Goal: Find contact information: Find contact information

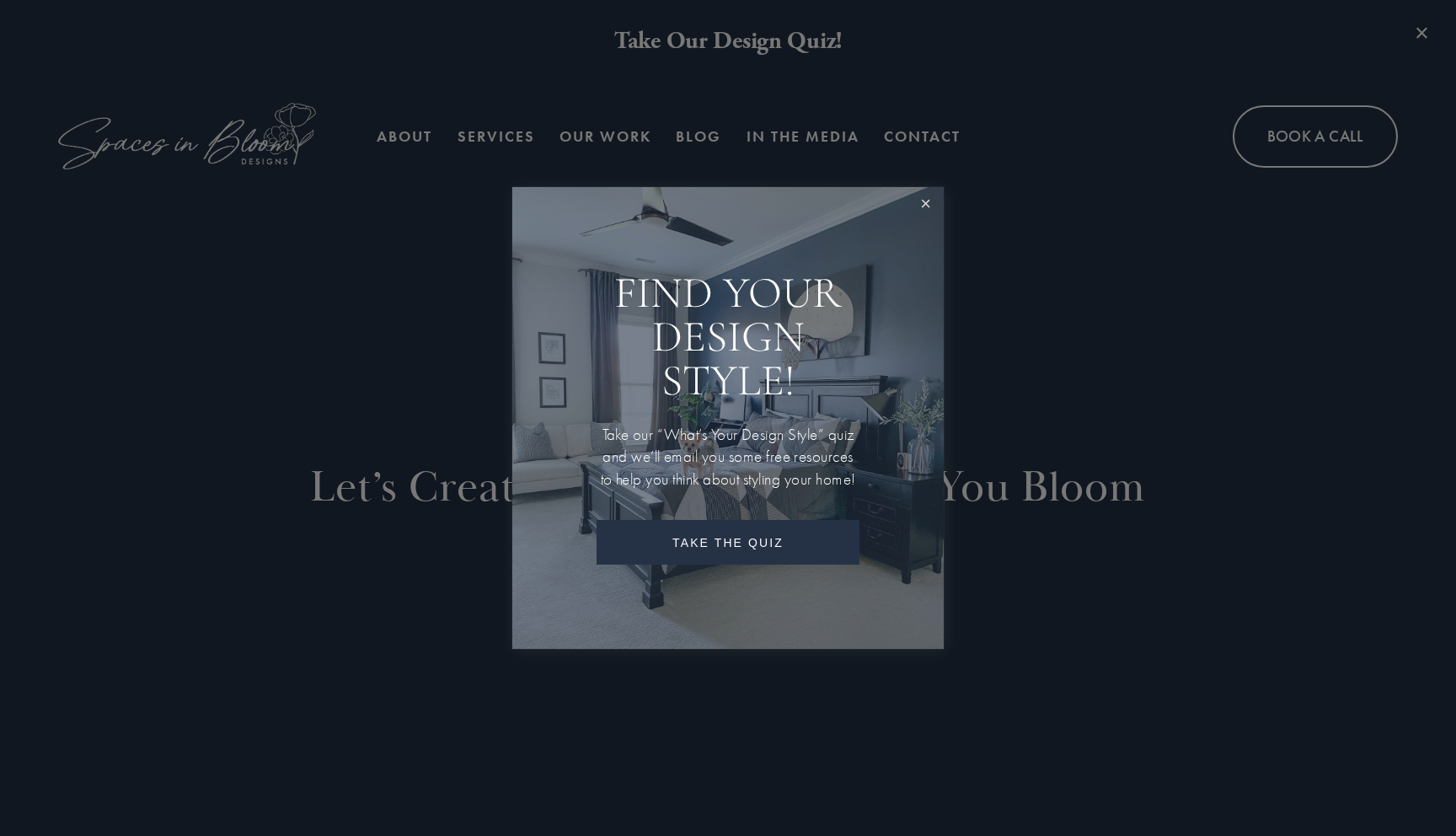
click at [929, 194] on link "Close" at bounding box center [925, 205] width 32 height 32
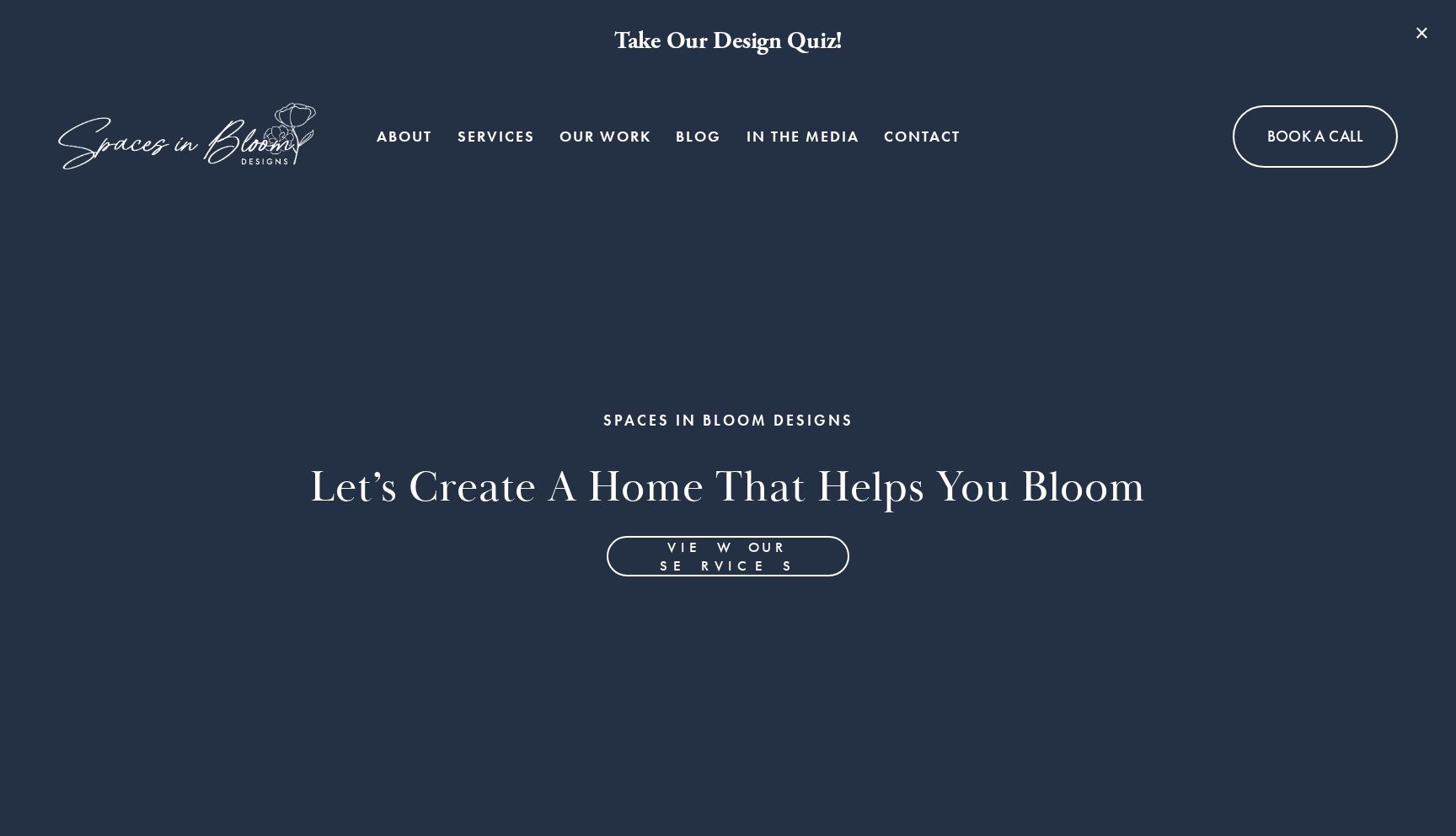
click at [693, 133] on link "Blog" at bounding box center [699, 136] width 45 height 33
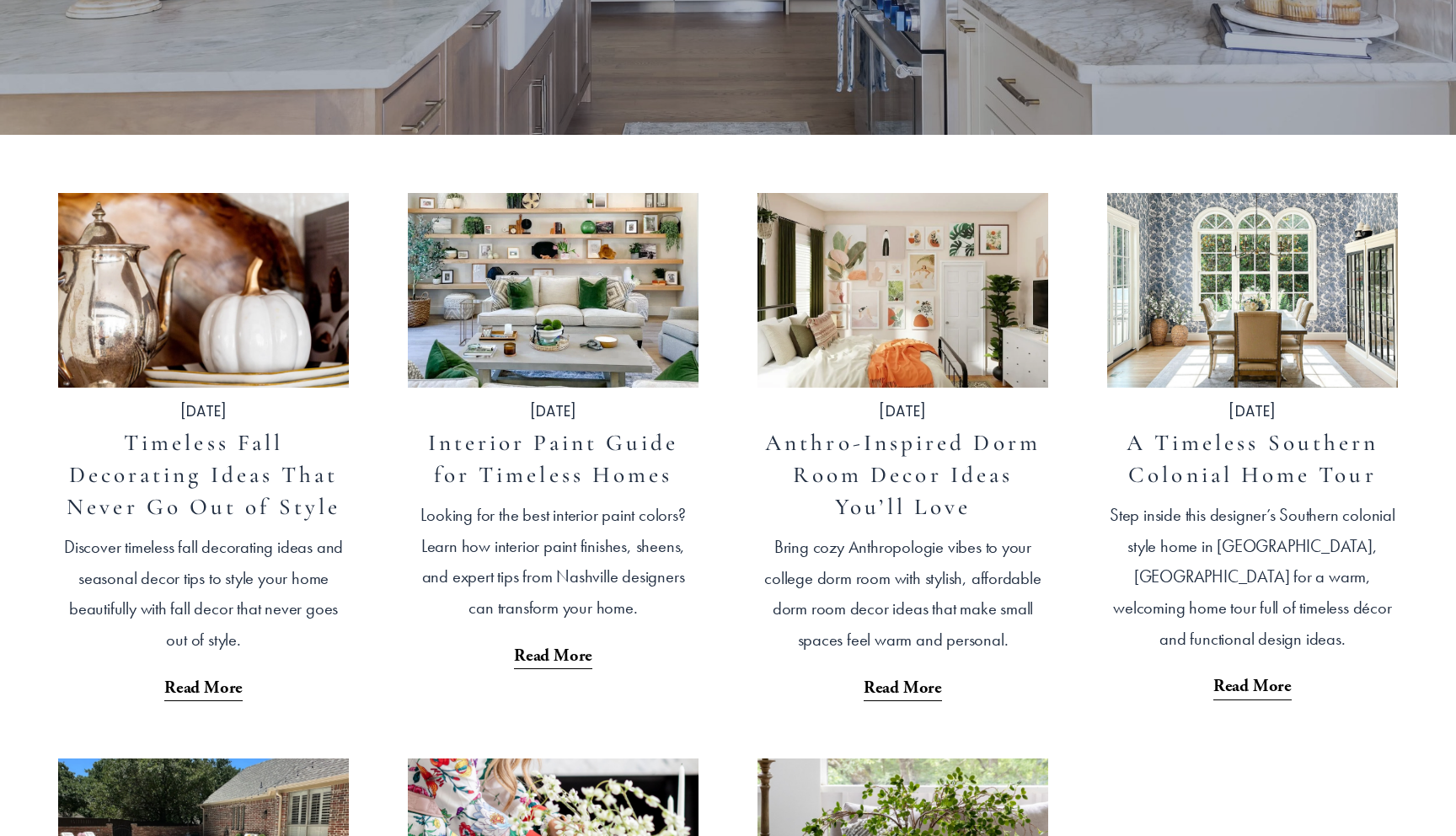
scroll to position [500, 0]
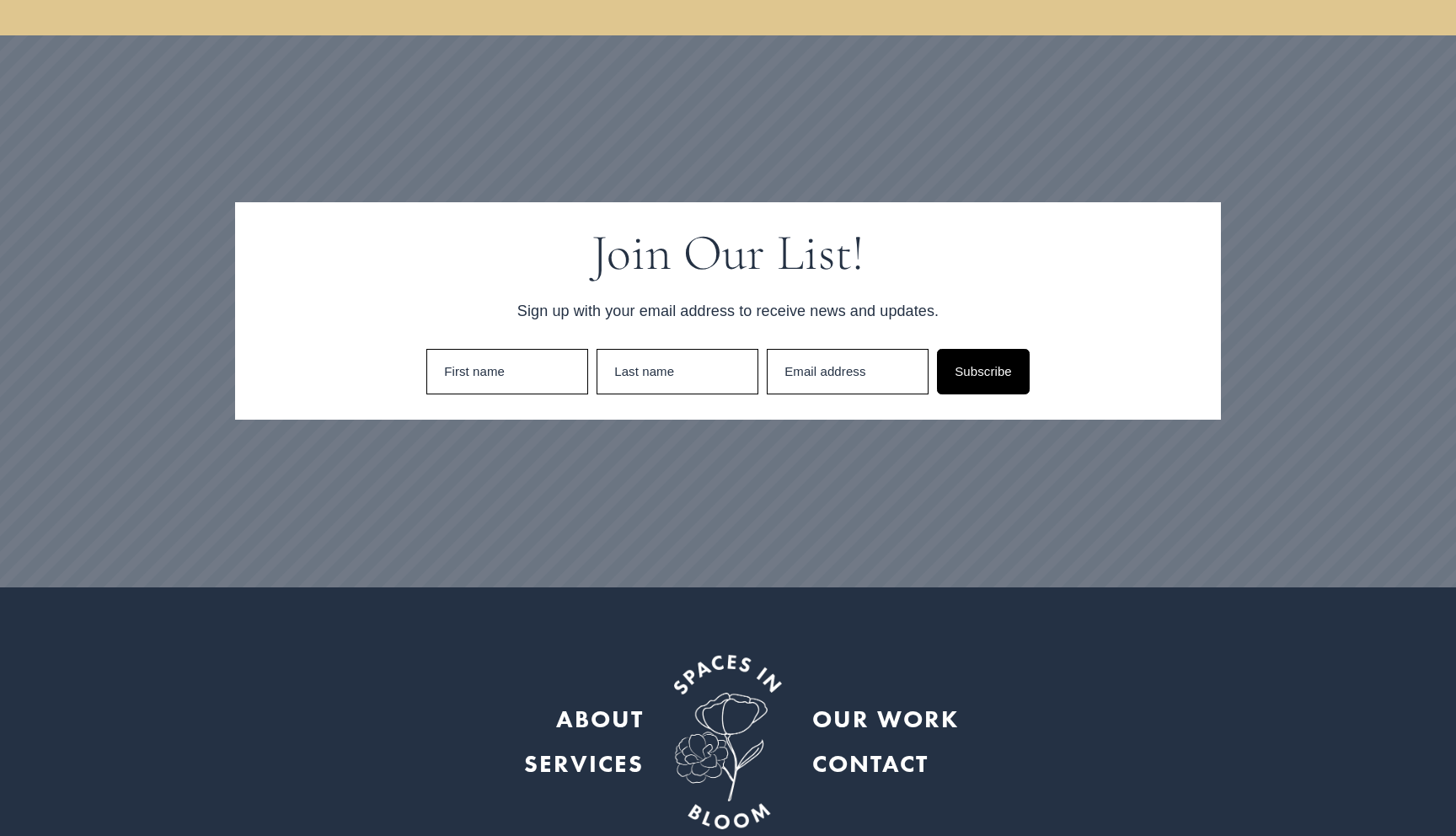
scroll to position [4819, 0]
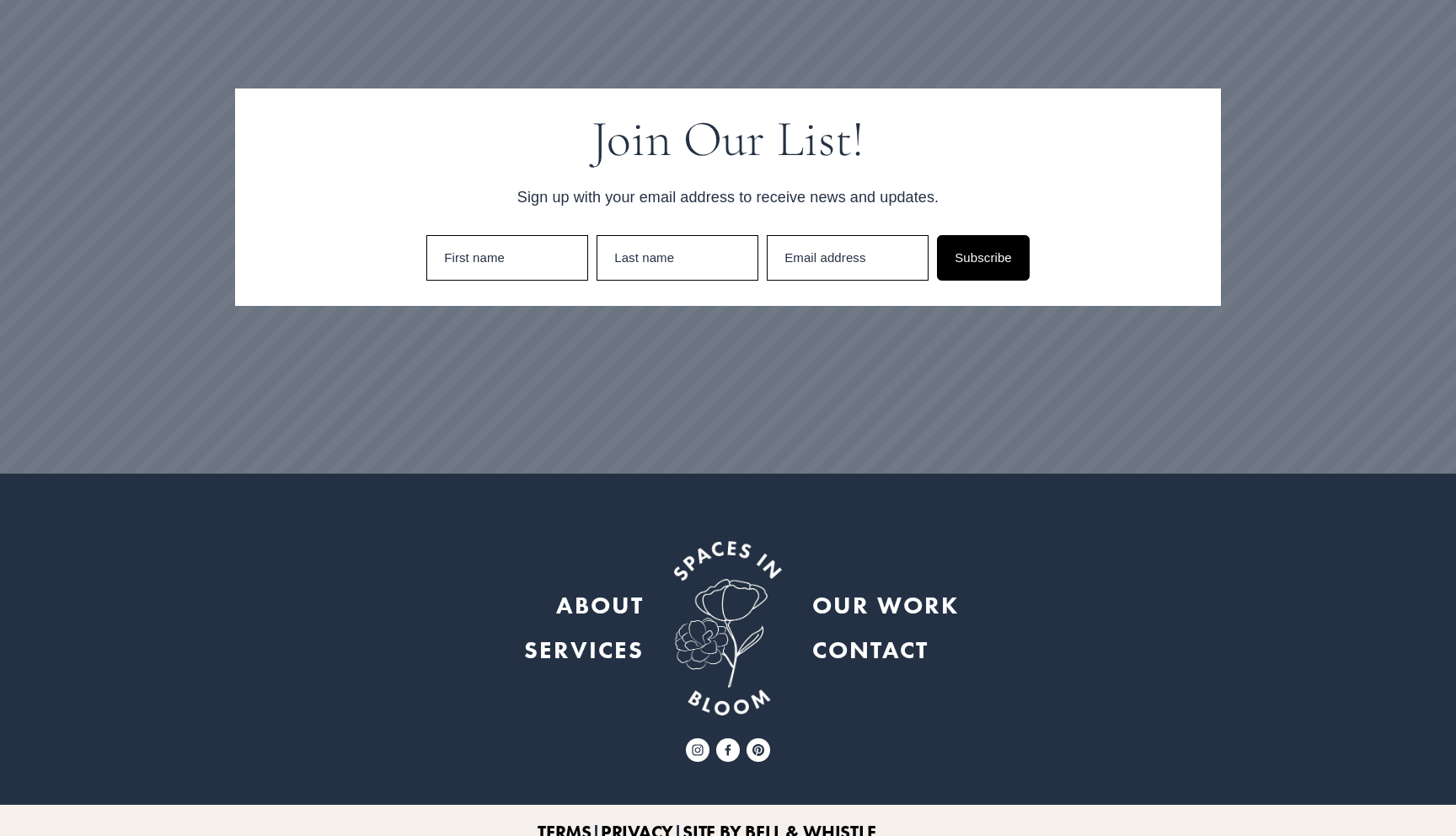
click at [613, 590] on strong "ABOUT" at bounding box center [600, 605] width 87 height 31
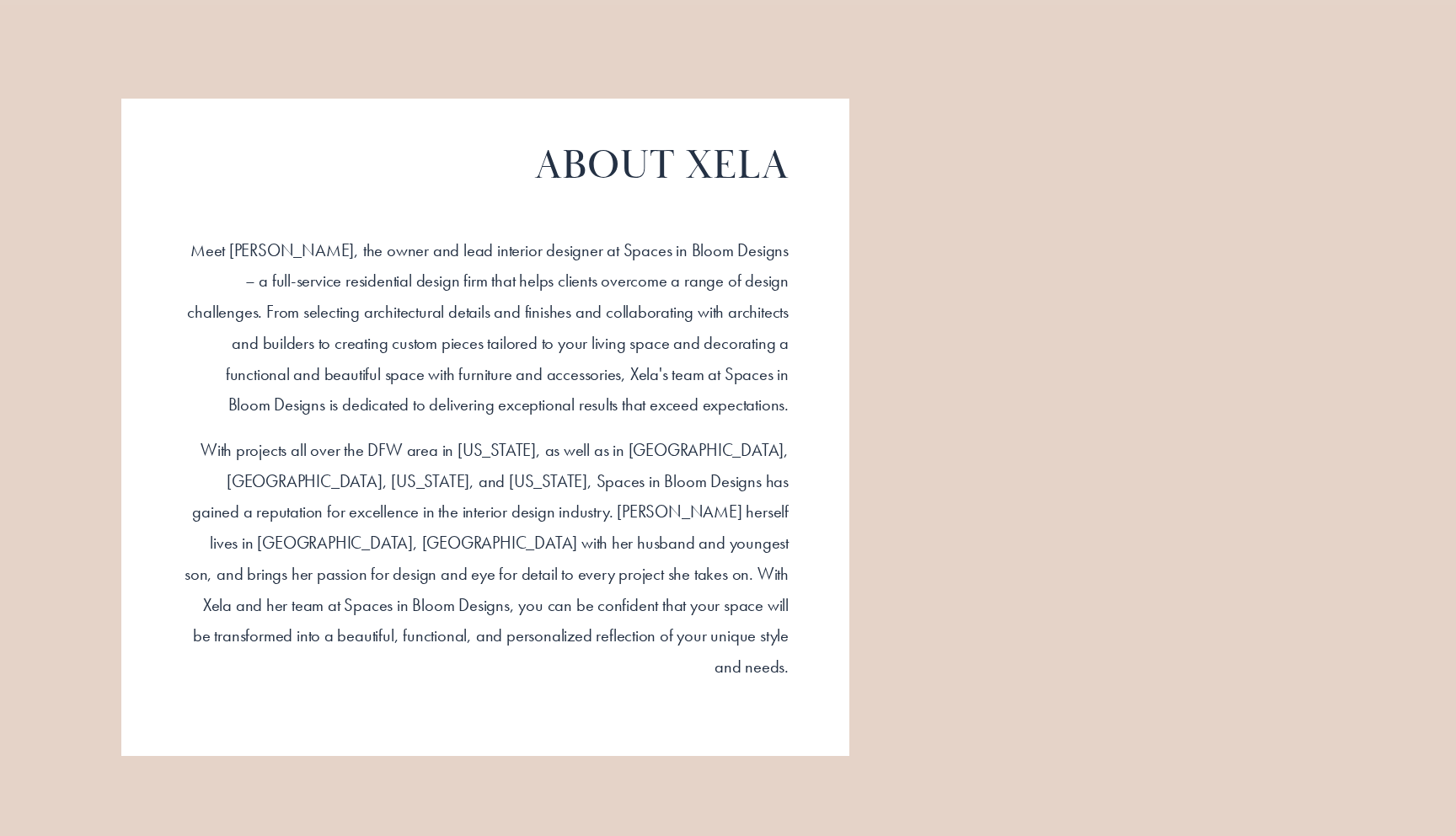
scroll to position [1410, 0]
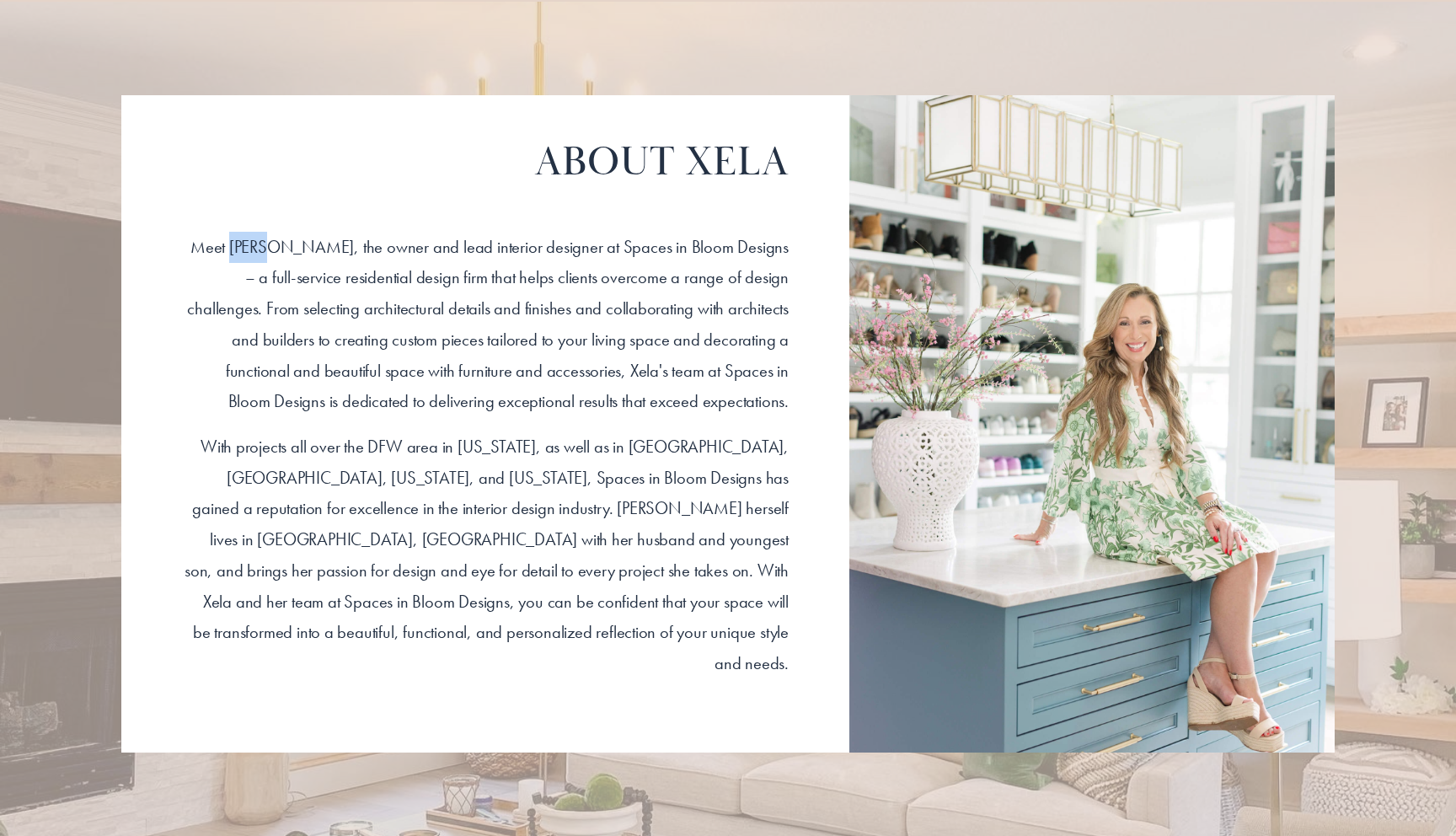
drag, startPoint x: 245, startPoint y: 268, endPoint x: 277, endPoint y: 271, distance: 32.1
click at [277, 271] on p "​Meet [PERSON_NAME], the owner and lead interior designer at Spaces in Bloom De…" at bounding box center [485, 325] width 607 height 186
copy p "Xela"
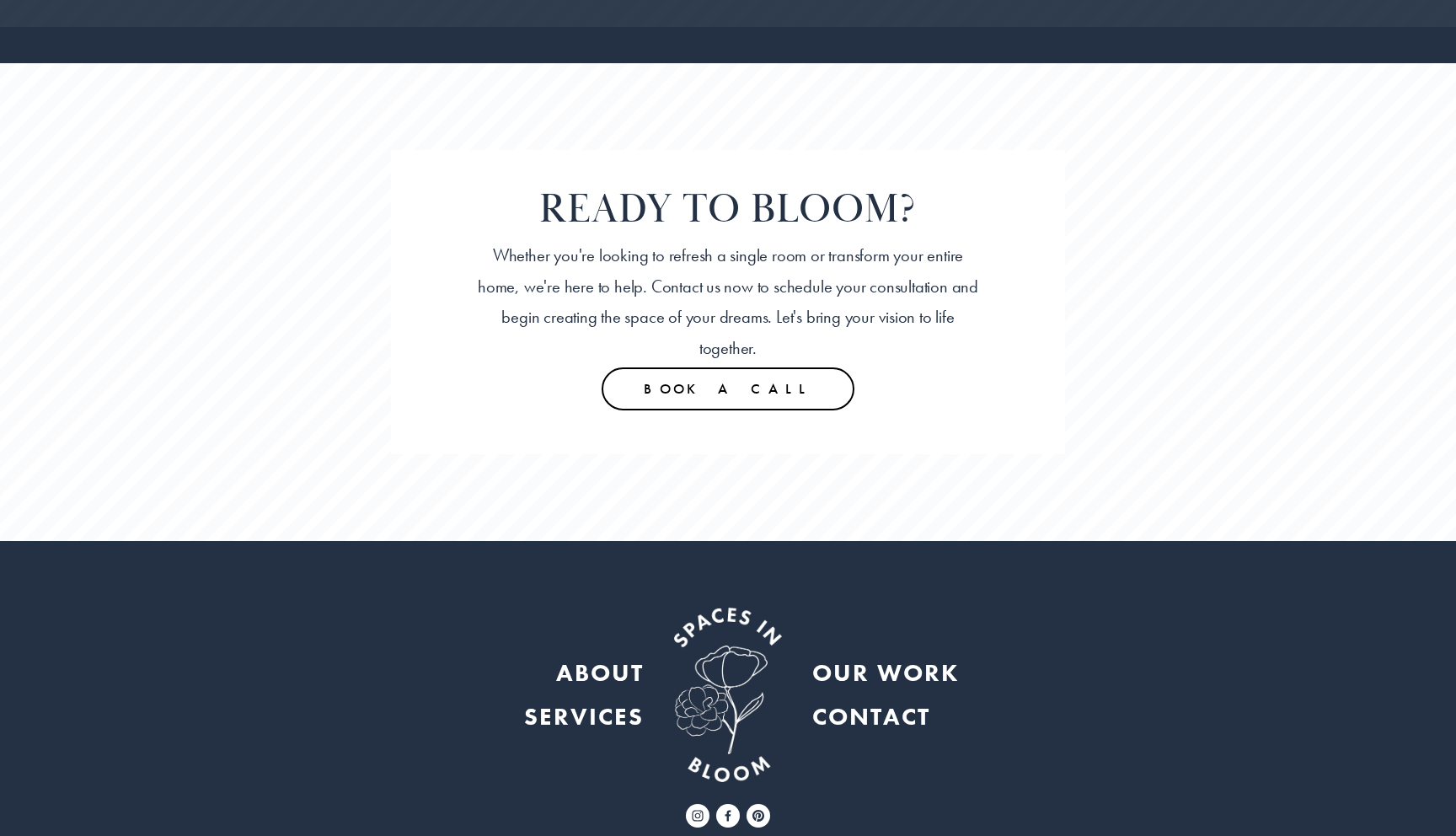
scroll to position [4191, 0]
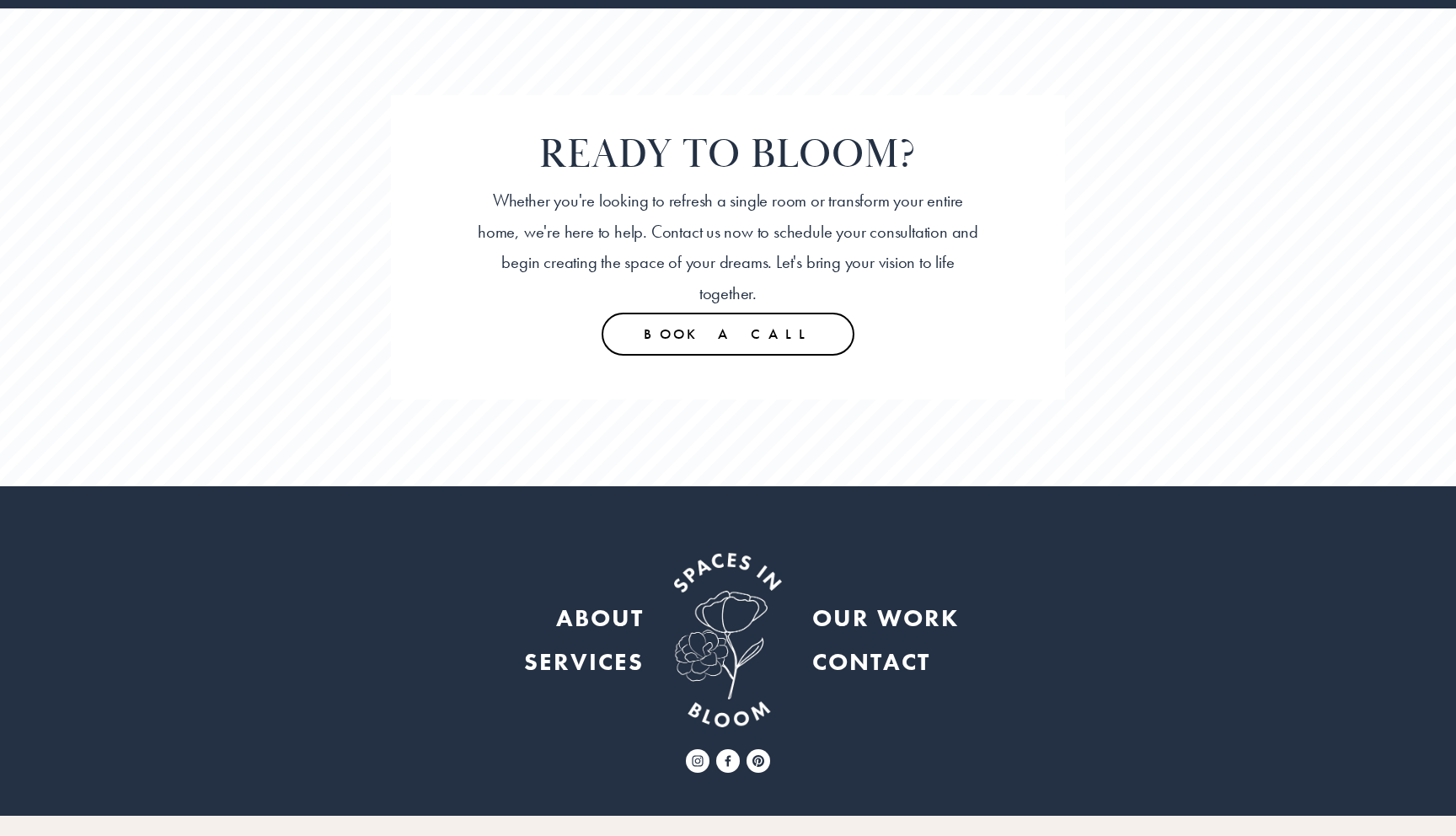
click at [587, 602] on strong "ABOUT" at bounding box center [600, 618] width 87 height 32
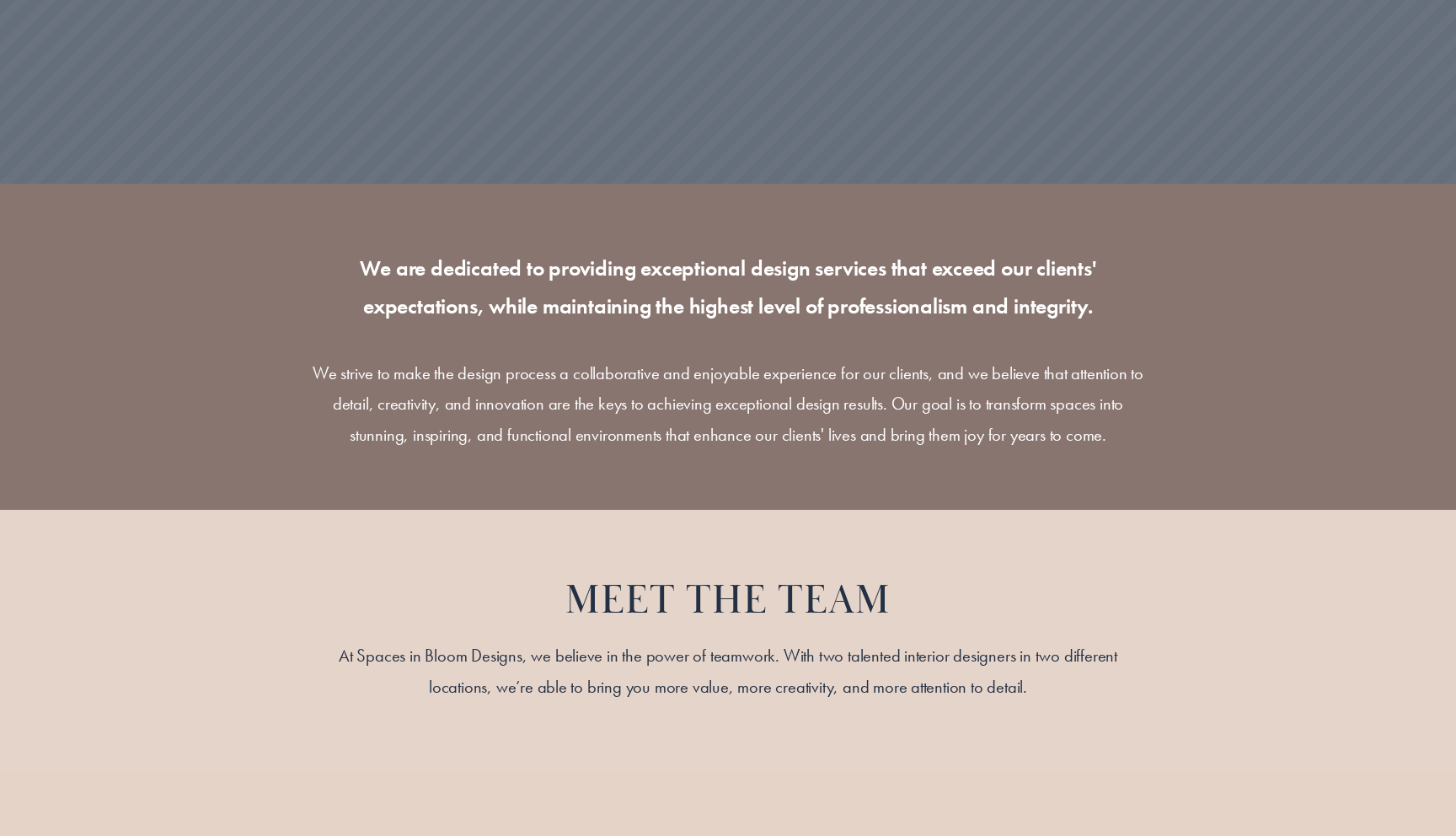
scroll to position [1158, 0]
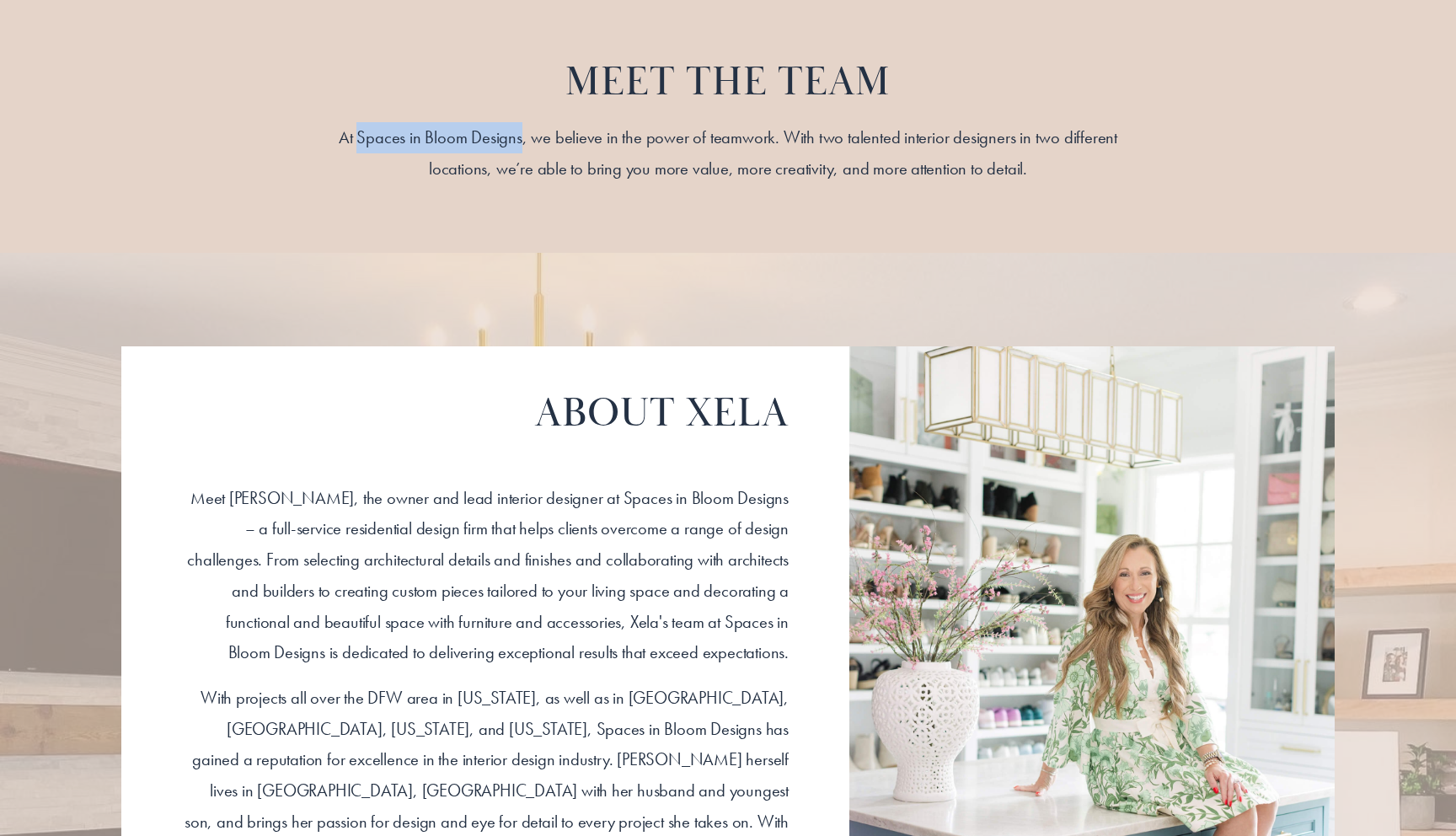
drag, startPoint x: 329, startPoint y: 137, endPoint x: 492, endPoint y: 146, distance: 163.2
click at [492, 146] on p "At Spaces in Bloom Designs, we believe in the power of teamwork. With two talen…" at bounding box center [728, 153] width 843 height 61
copy p "Spaces in Bloom Designs"
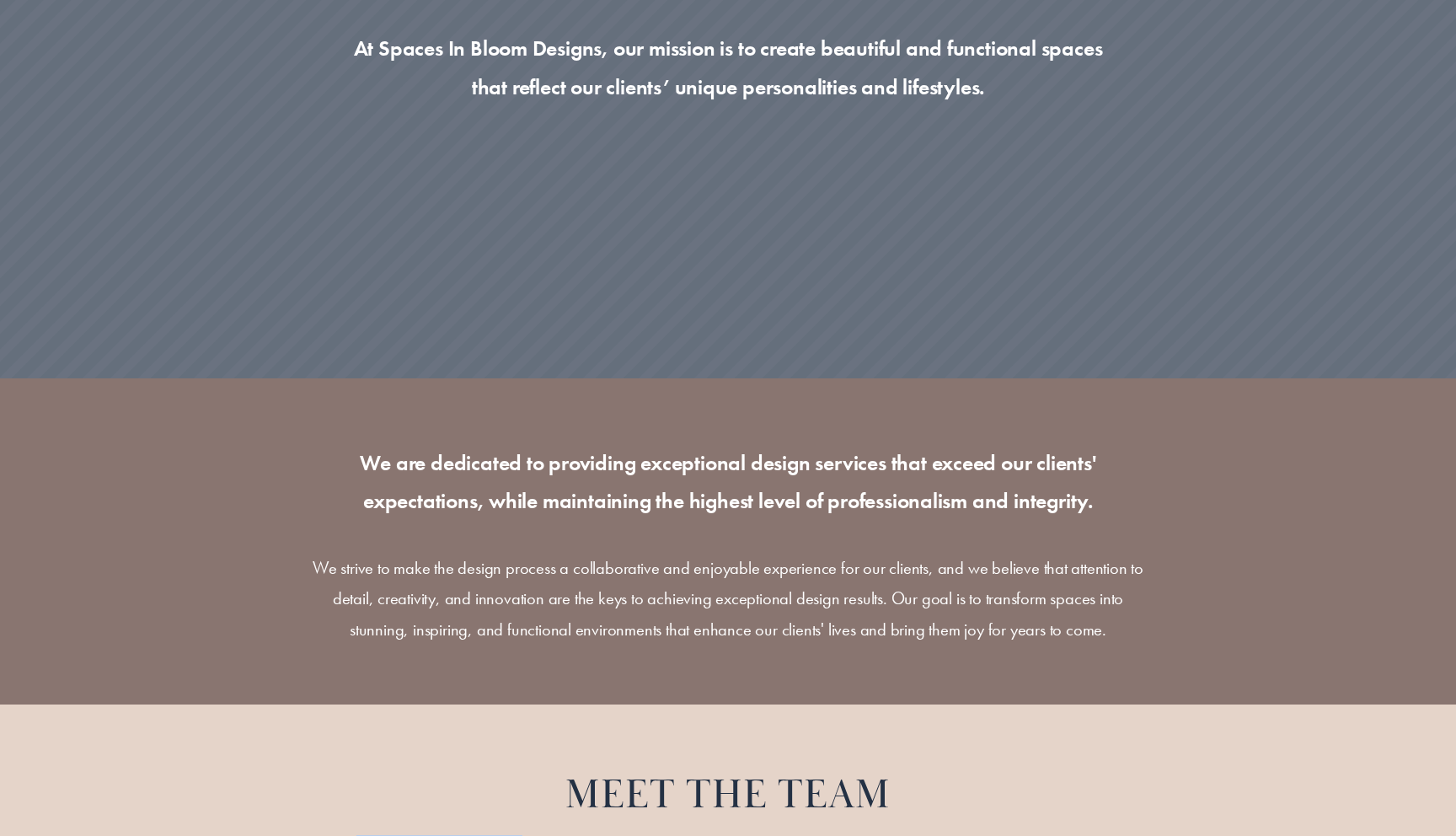
scroll to position [0, 0]
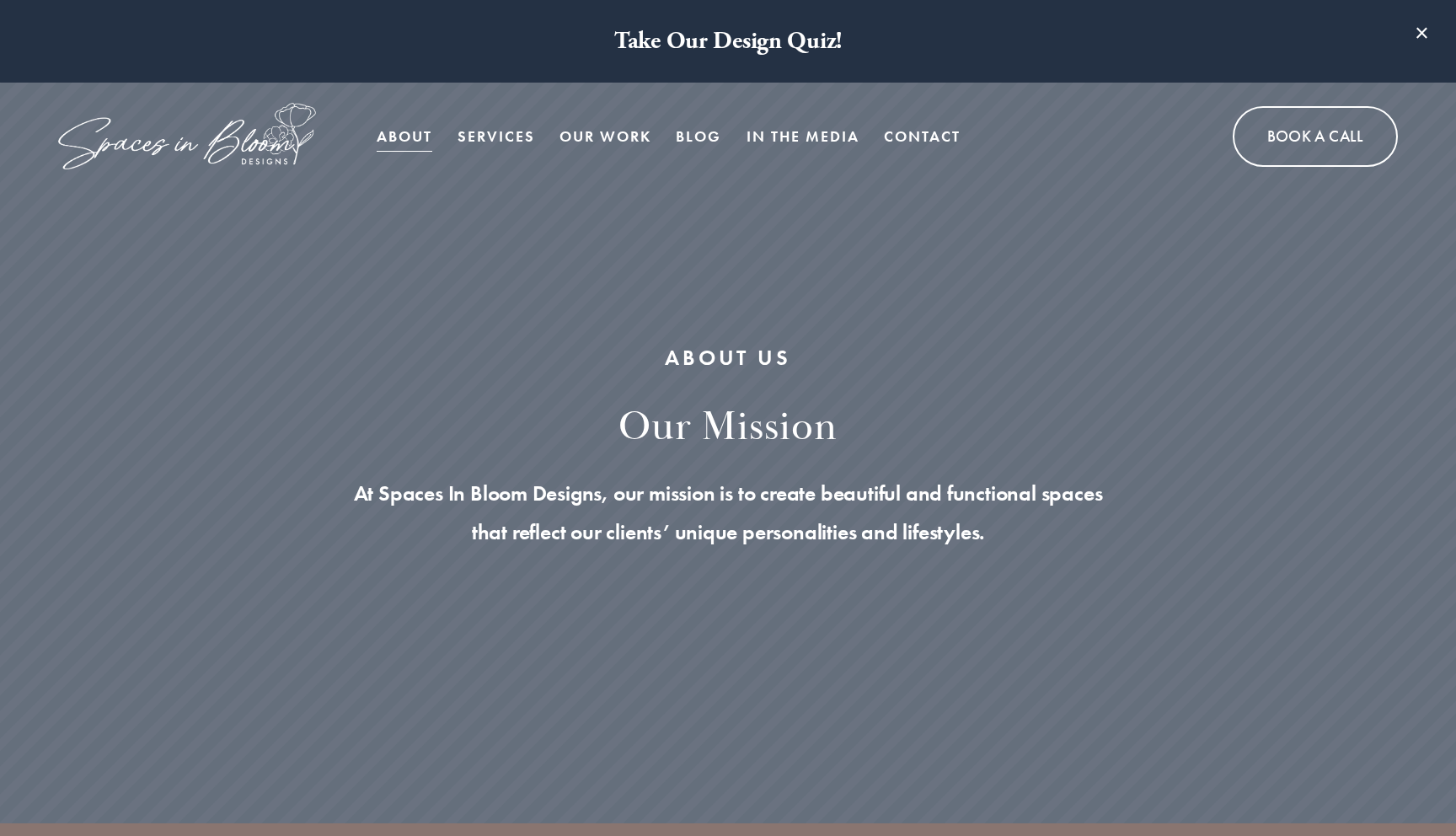
click at [919, 133] on link "Contact" at bounding box center [921, 136] width 77 height 33
